Goal: Task Accomplishment & Management: Complete application form

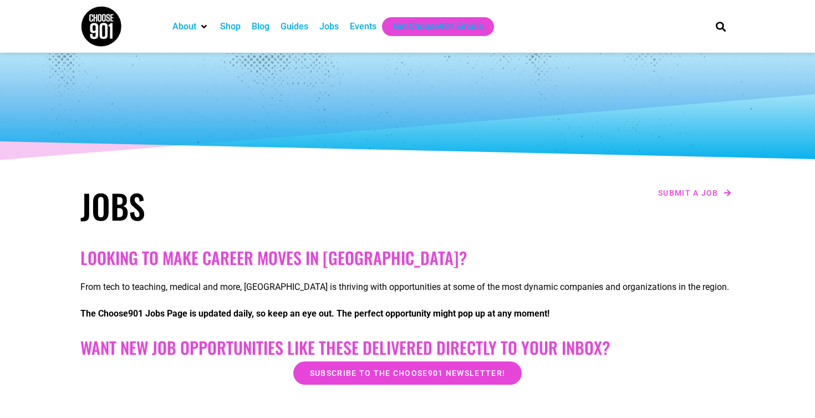
scroll to position [343, 0]
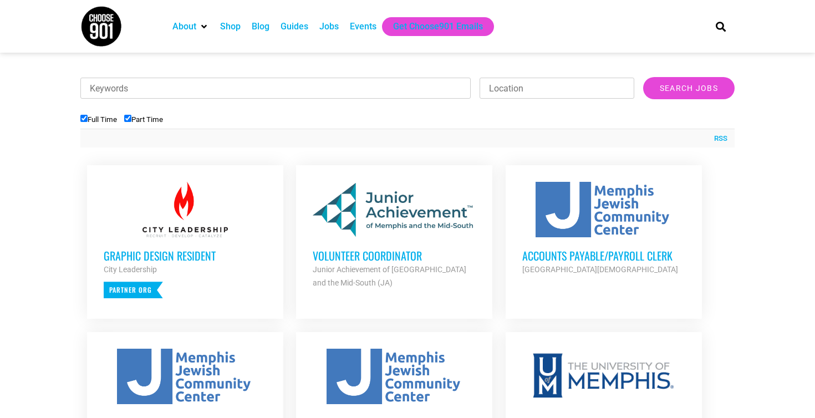
click at [131, 119] on input "Part Time" at bounding box center [127, 118] width 7 height 7
checkbox input "false"
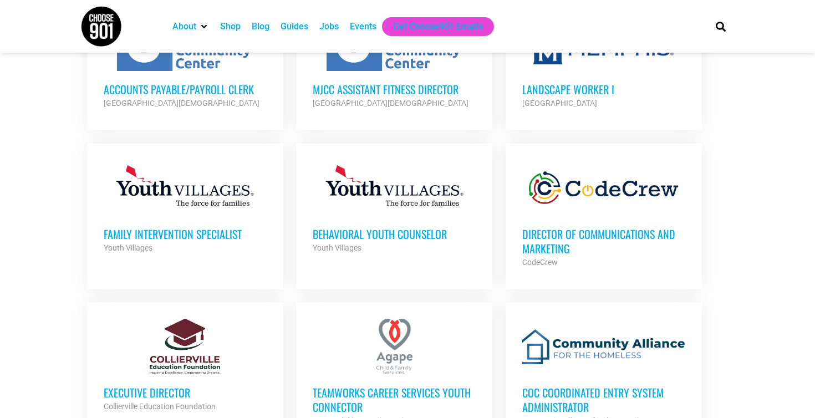
scroll to position [556, 0]
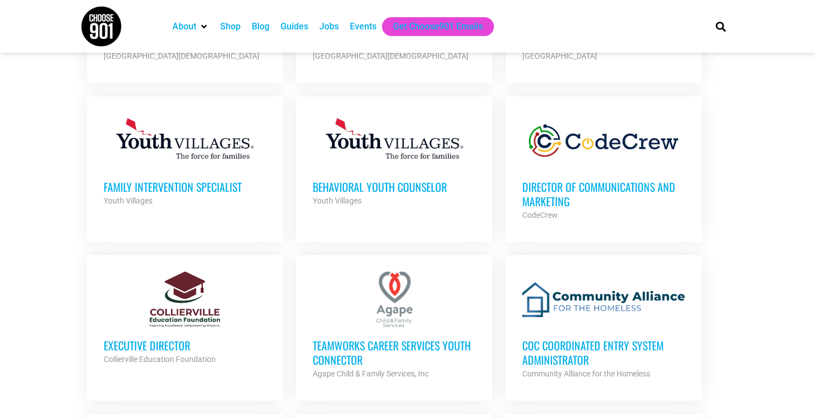
click at [561, 191] on h3 "Director of Communications and Marketing" at bounding box center [603, 194] width 163 height 29
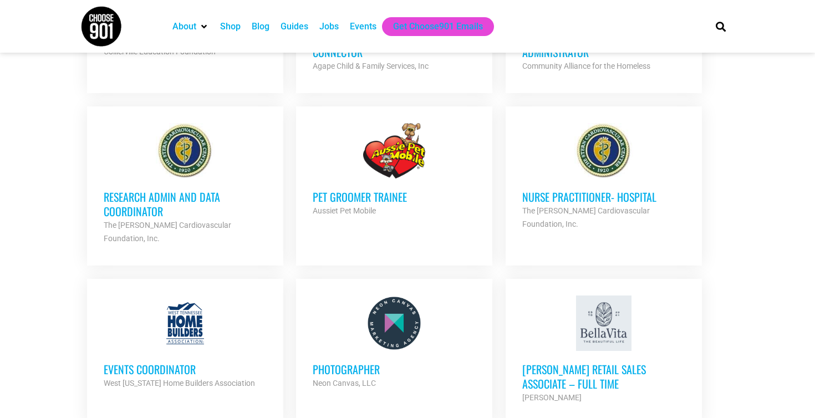
scroll to position [948, 0]
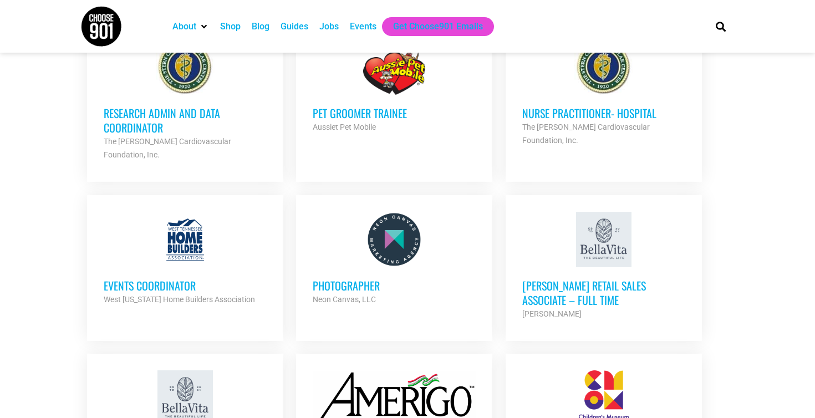
click at [400, 247] on div at bounding box center [394, 239] width 163 height 55
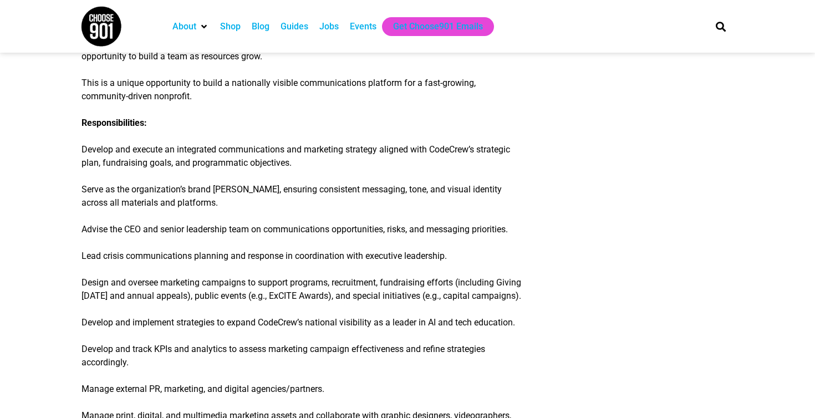
scroll to position [315, 0]
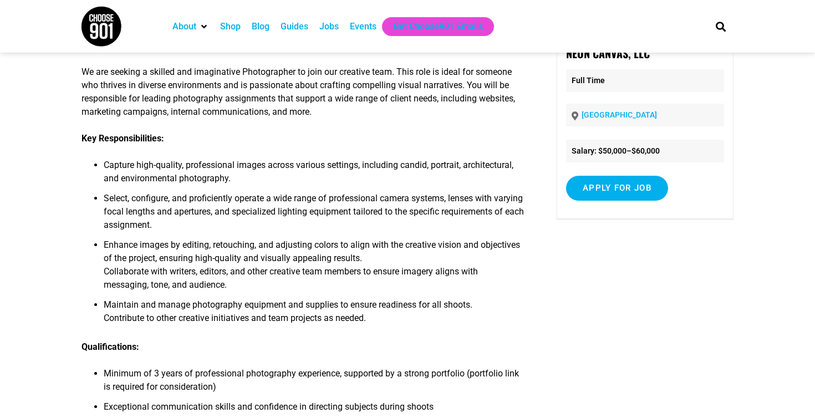
scroll to position [93, 0]
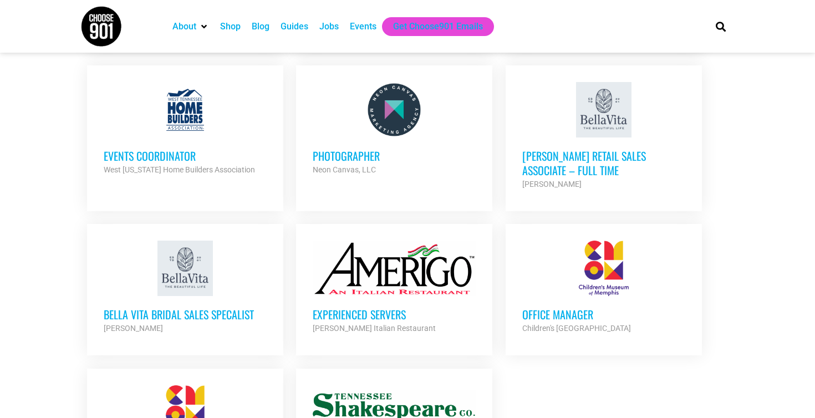
scroll to position [1257, 0]
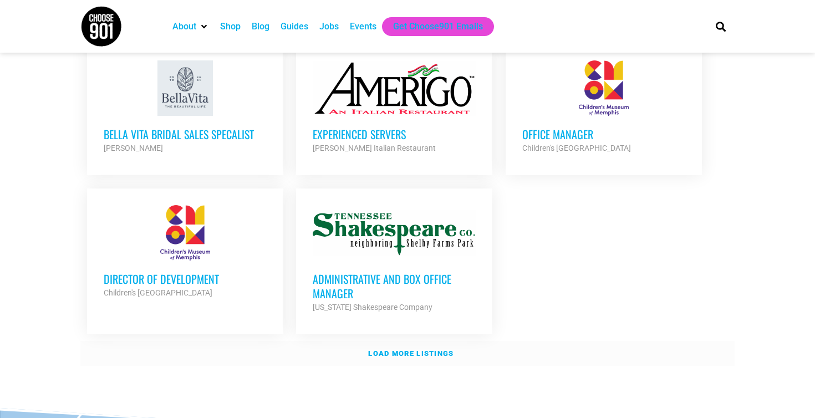
click at [403, 349] on strong "Load more listings" at bounding box center [410, 353] width 85 height 8
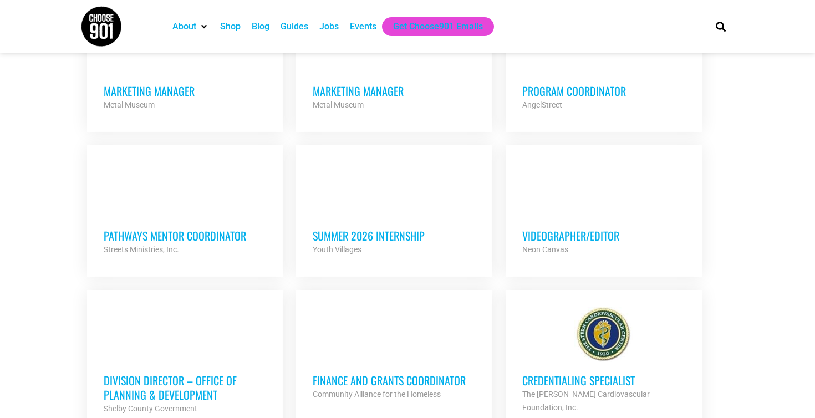
scroll to position [1939, 0]
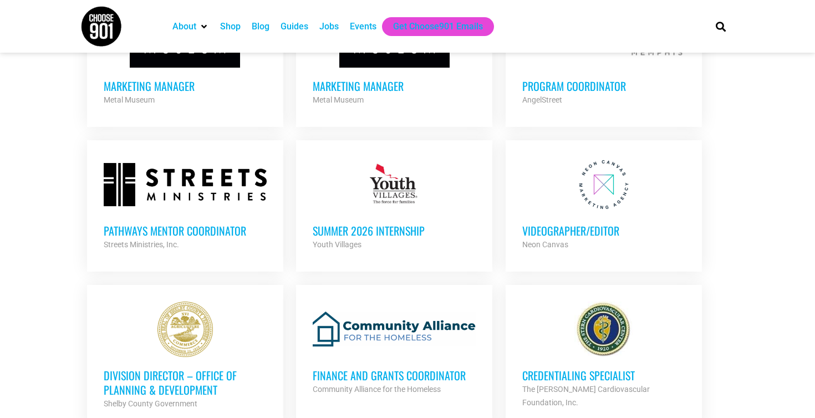
click at [554, 212] on div "Videographer/Editor Neon Canvas Partner Org" at bounding box center [603, 231] width 163 height 39
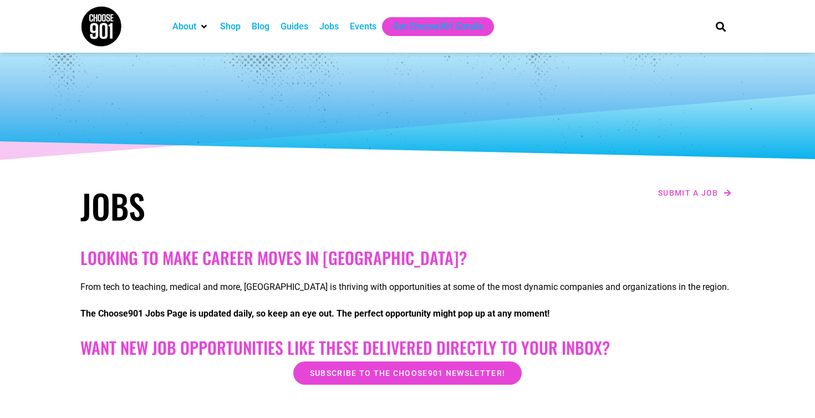
scroll to position [232, 0]
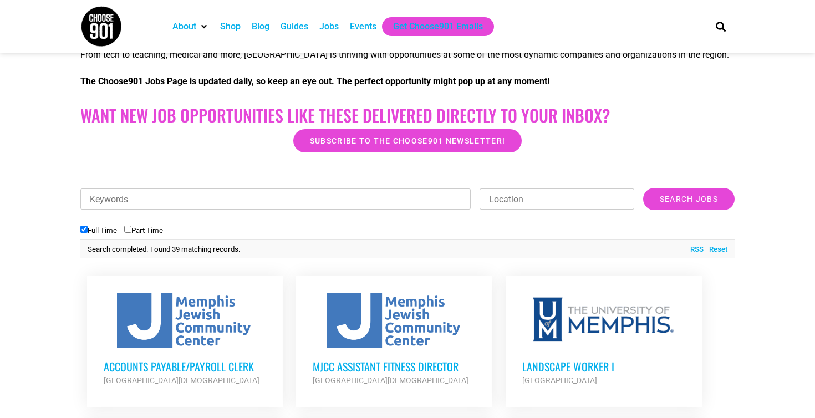
click at [136, 200] on input "Keywords" at bounding box center [275, 198] width 390 height 21
click at [688, 199] on input "Search Jobs" at bounding box center [688, 199] width 91 height 22
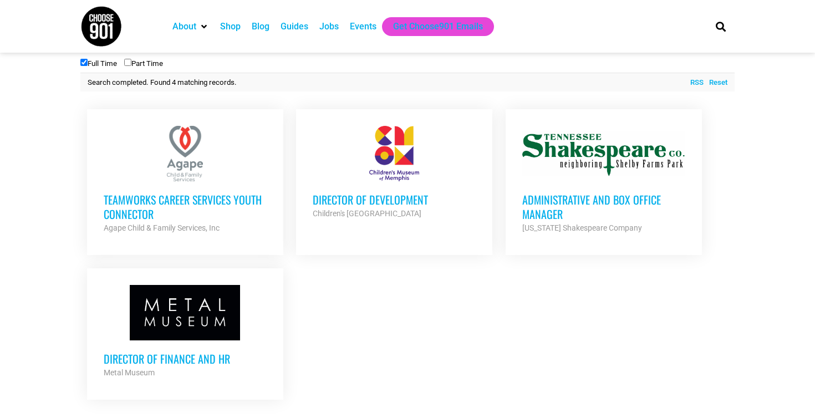
scroll to position [401, 0]
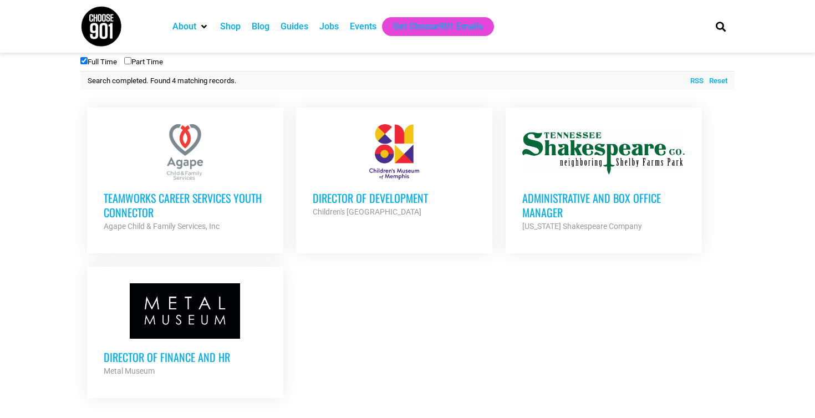
click at [176, 357] on h3 "Director of Finance and HR" at bounding box center [185, 357] width 163 height 14
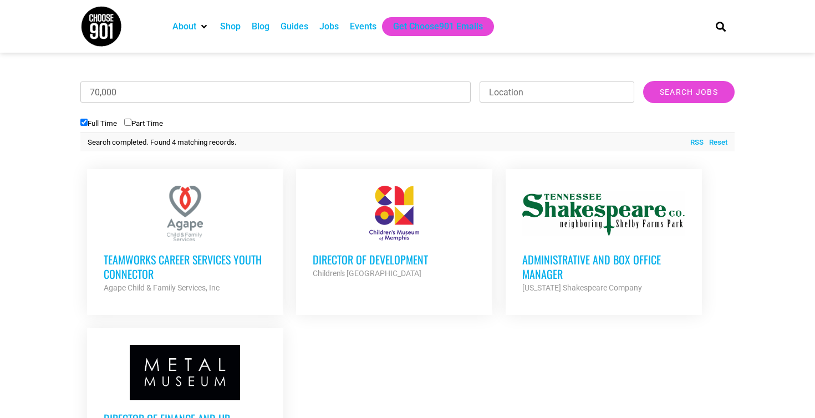
scroll to position [260, 0]
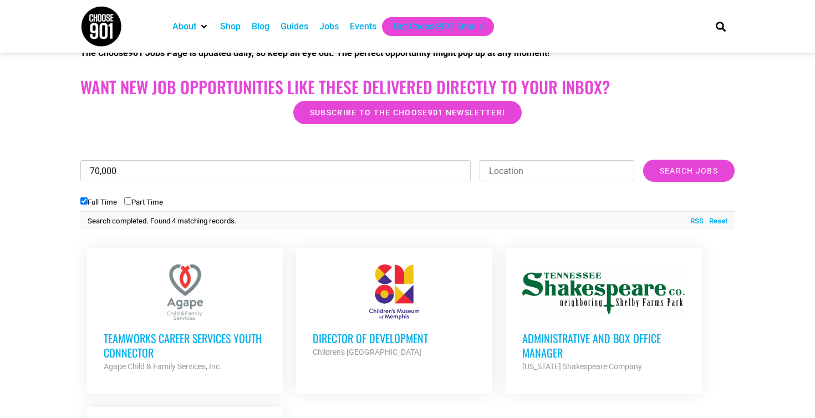
click at [267, 176] on input "70,000" at bounding box center [275, 170] width 390 height 21
type input "photo"
click at [688, 171] on input "Search Jobs" at bounding box center [688, 171] width 91 height 22
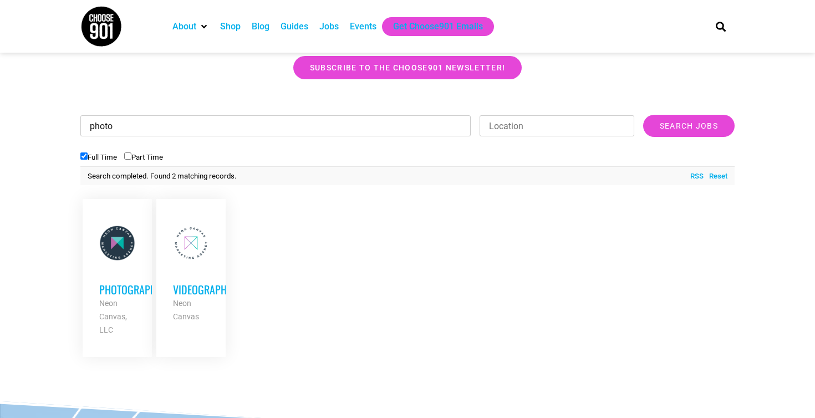
scroll to position [311, 0]
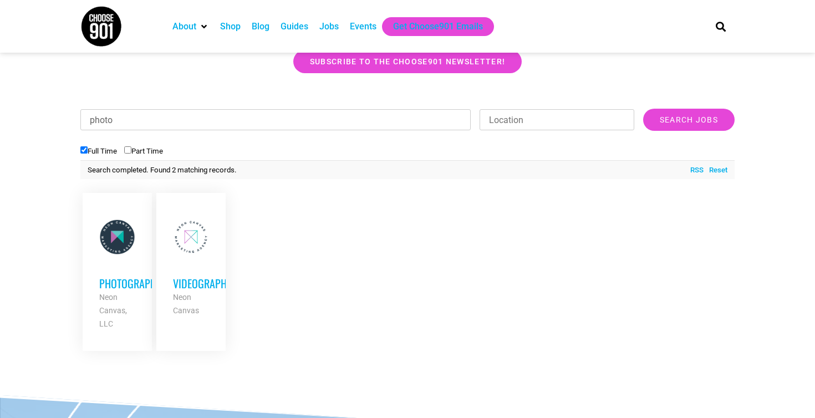
click at [117, 265] on div "Photographer Neon Canvas, LLC Partner Org" at bounding box center [117, 297] width 36 height 65
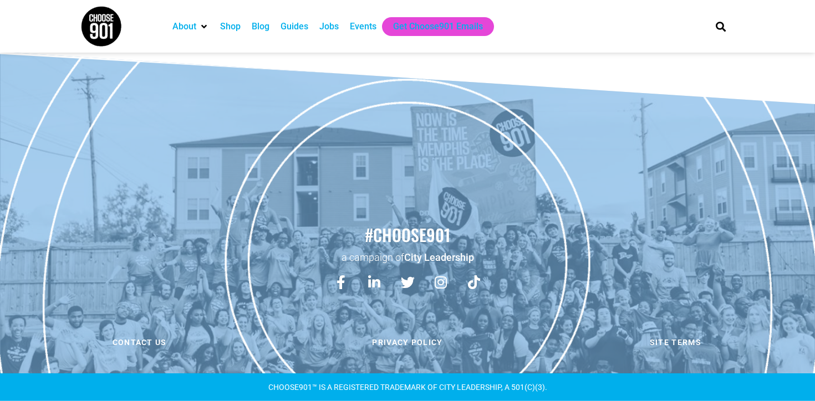
scroll to position [746, 0]
